Goal: Find contact information: Find contact information

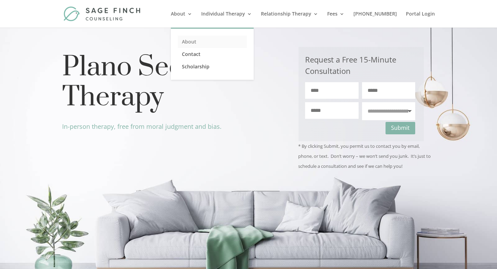
click at [203, 40] on link "About" at bounding box center [212, 42] width 69 height 12
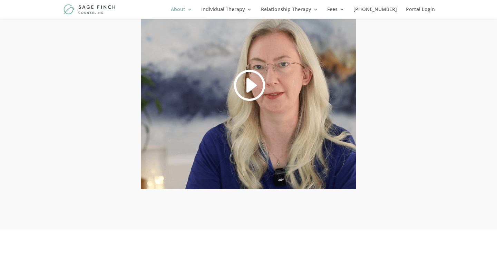
scroll to position [317, 0]
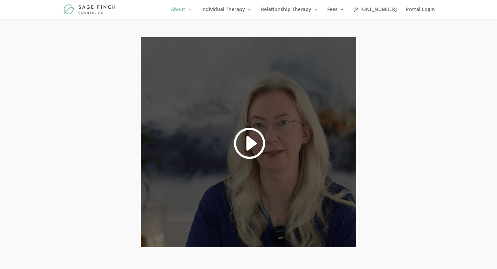
click at [249, 126] on link at bounding box center [248, 143] width 33 height 35
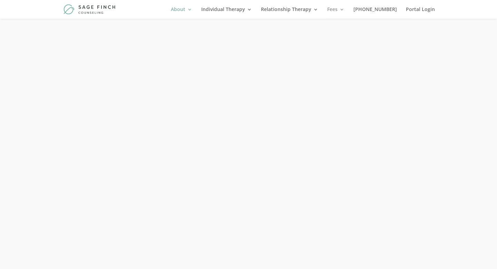
click at [345, 8] on link "Fees" at bounding box center [336, 13] width 17 height 12
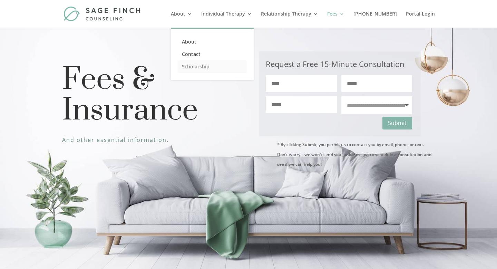
click at [214, 67] on link "Scholarship" at bounding box center [212, 66] width 69 height 12
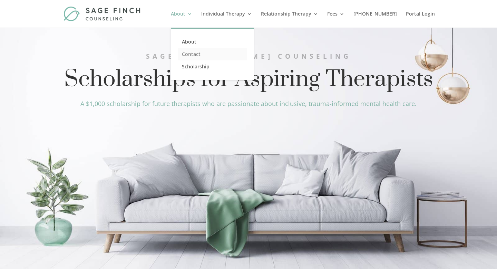
click at [205, 54] on link "Contact" at bounding box center [212, 54] width 69 height 12
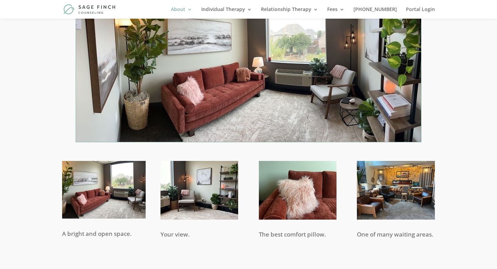
scroll to position [664, 0]
click at [254, 83] on img at bounding box center [248, 65] width 345 height 151
click at [209, 187] on img at bounding box center [200, 190] width 78 height 58
click at [300, 197] on img at bounding box center [298, 190] width 78 height 58
click at [387, 211] on img at bounding box center [396, 190] width 78 height 58
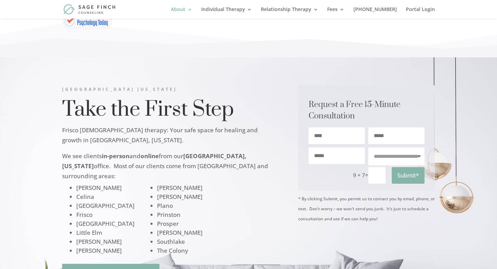
scroll to position [817, 0]
